Goal: Information Seeking & Learning: Learn about a topic

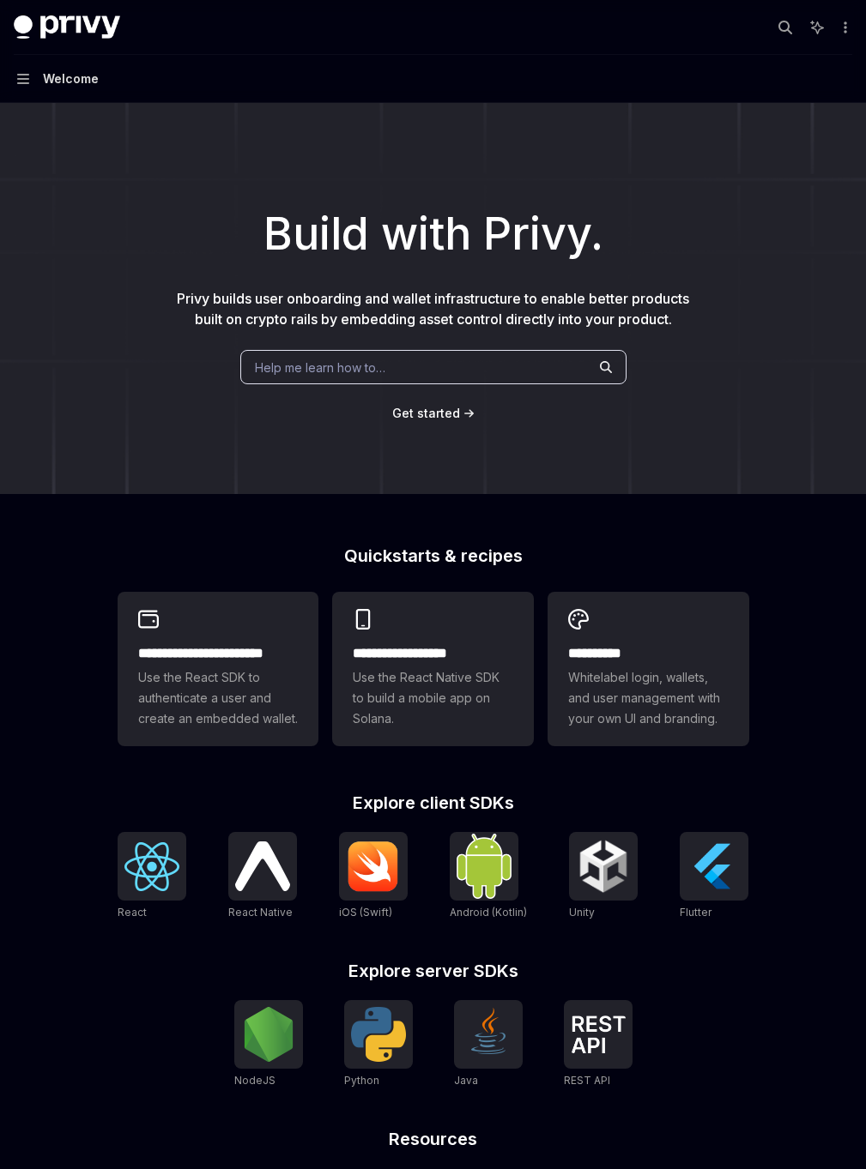
click at [91, 80] on div "Welcome" at bounding box center [71, 79] width 56 height 21
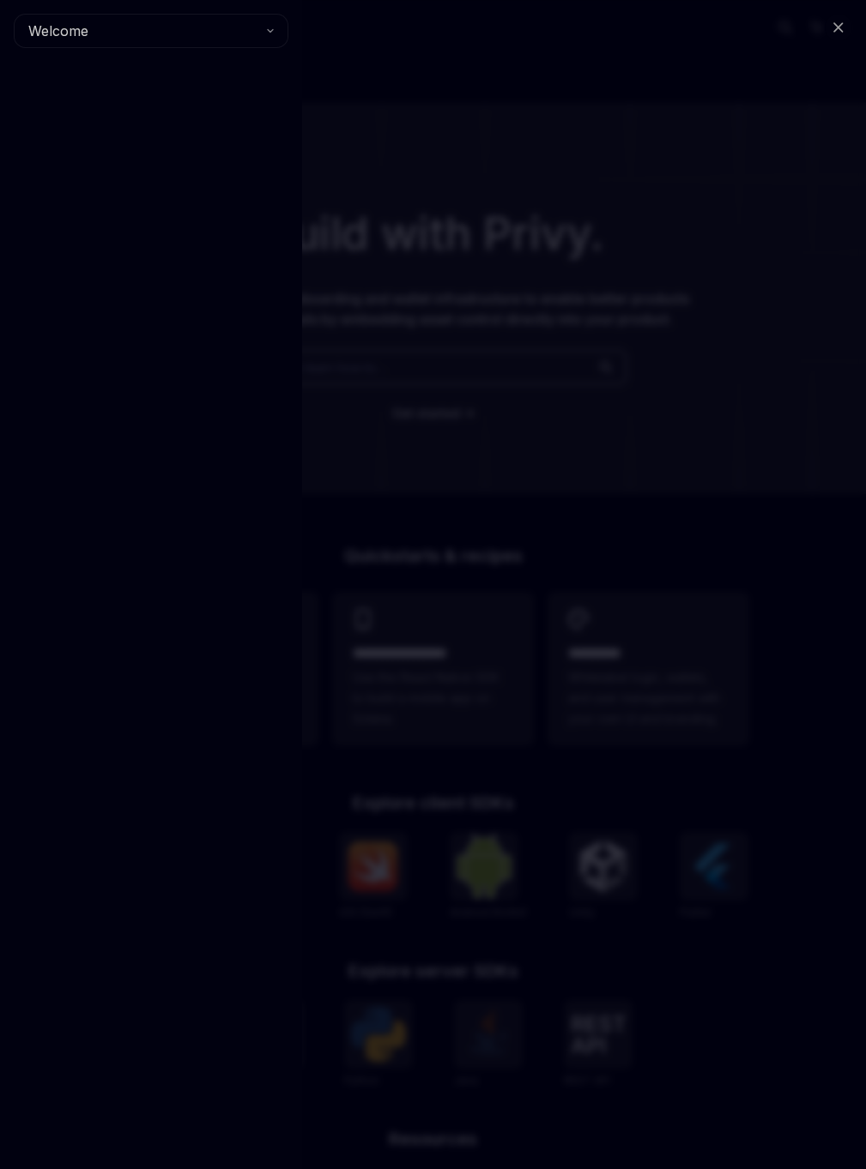
click at [350, 72] on div "Close navigation Welcome" at bounding box center [433, 584] width 866 height 1169
type textarea "*"
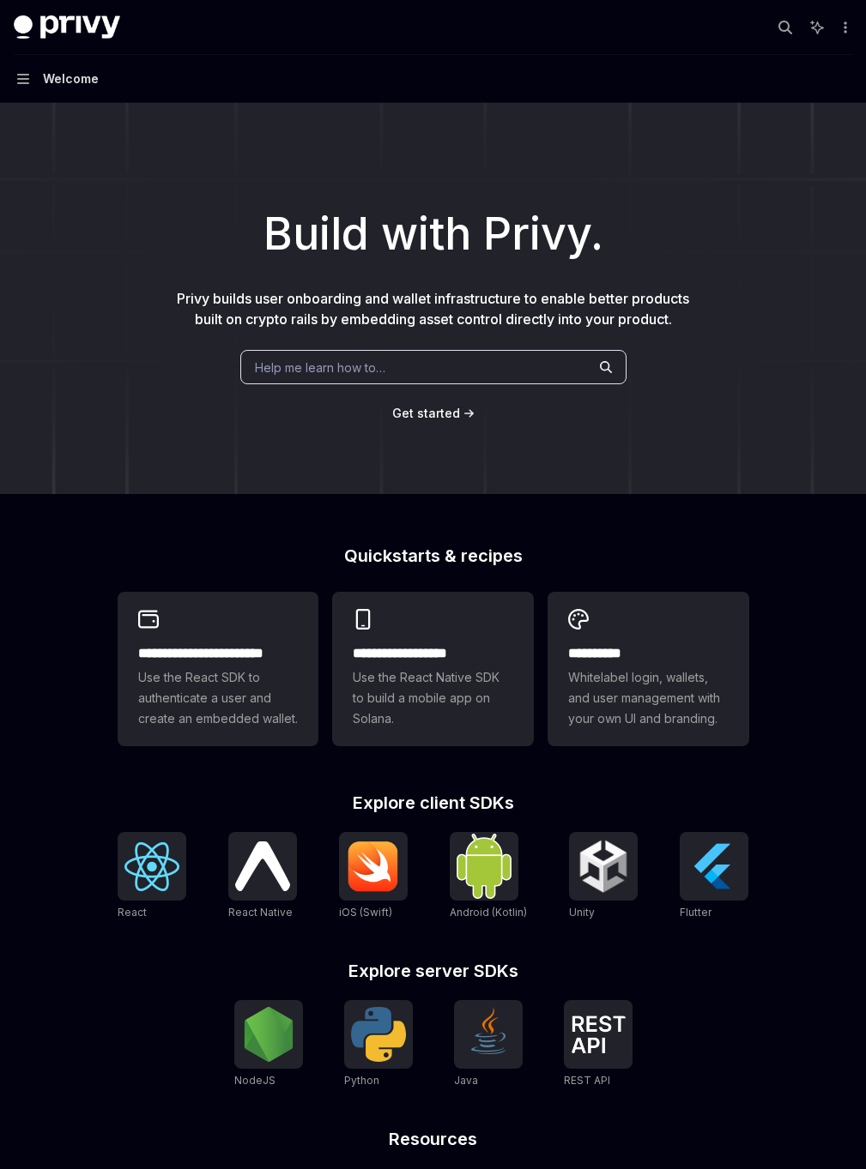
click at [433, 371] on div "Help me learn how to…" at bounding box center [433, 367] width 386 height 34
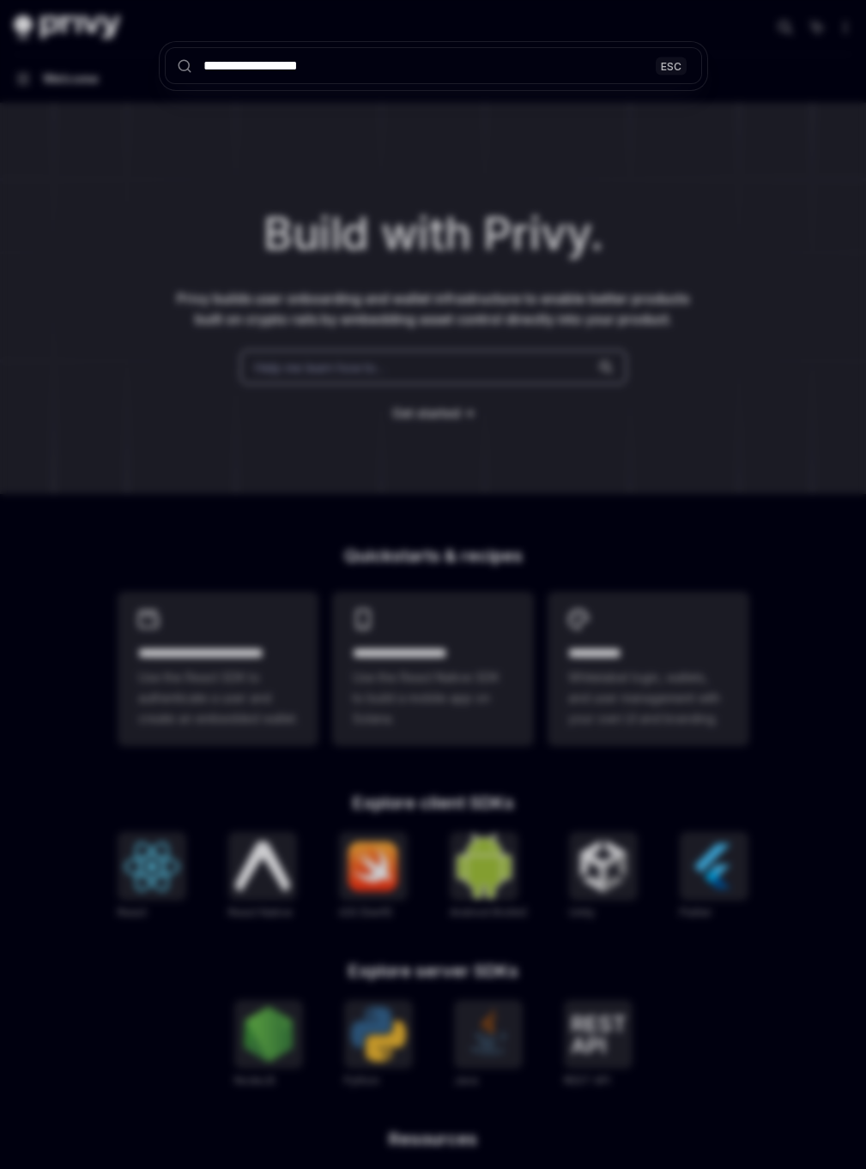
type input "**********"
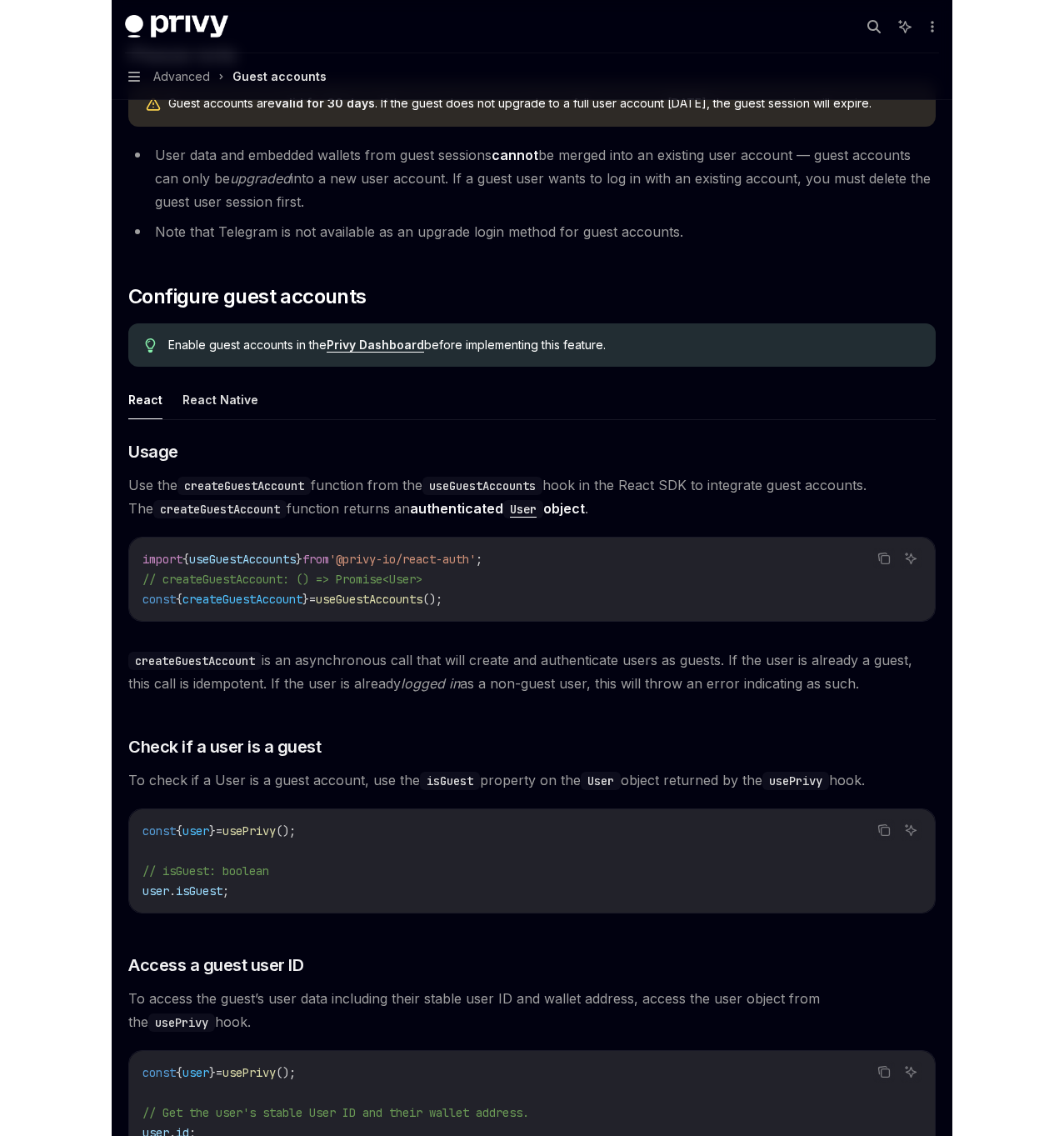
scroll to position [1108, 0]
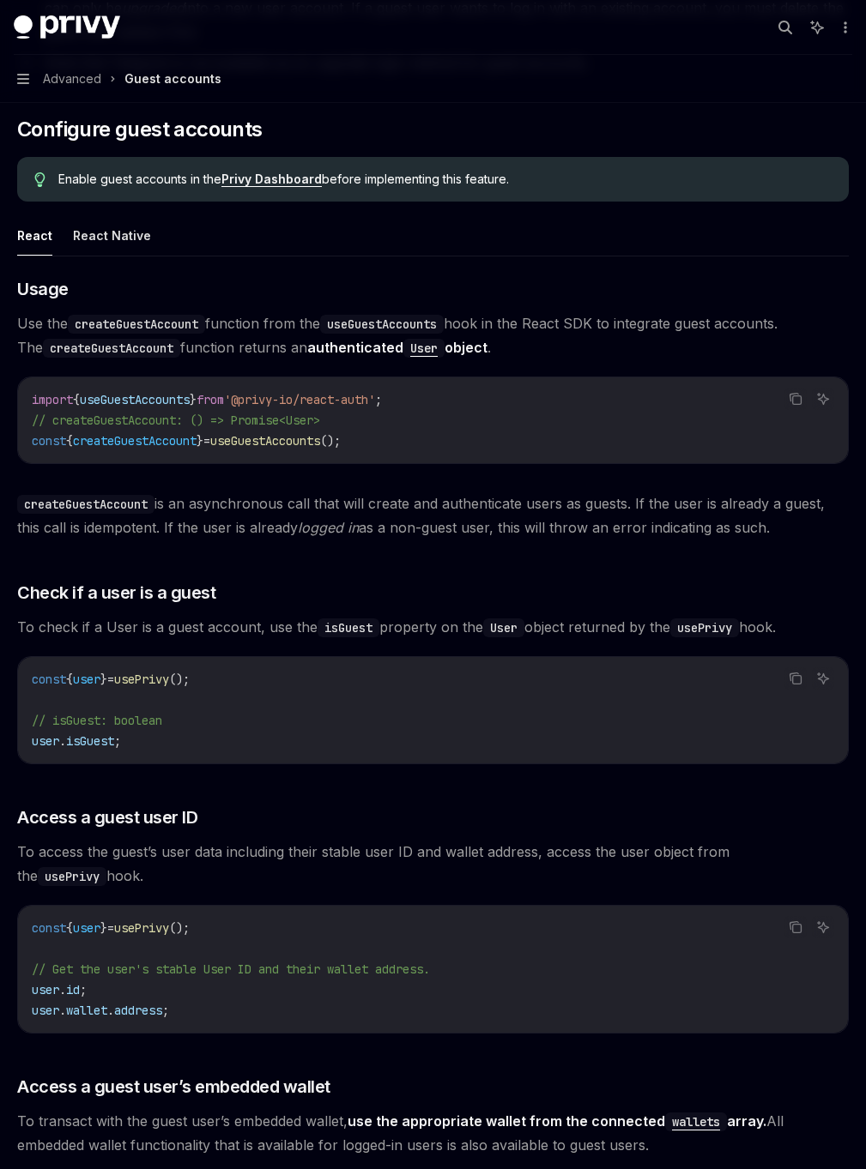
type textarea "*"
